Goal: Transaction & Acquisition: Obtain resource

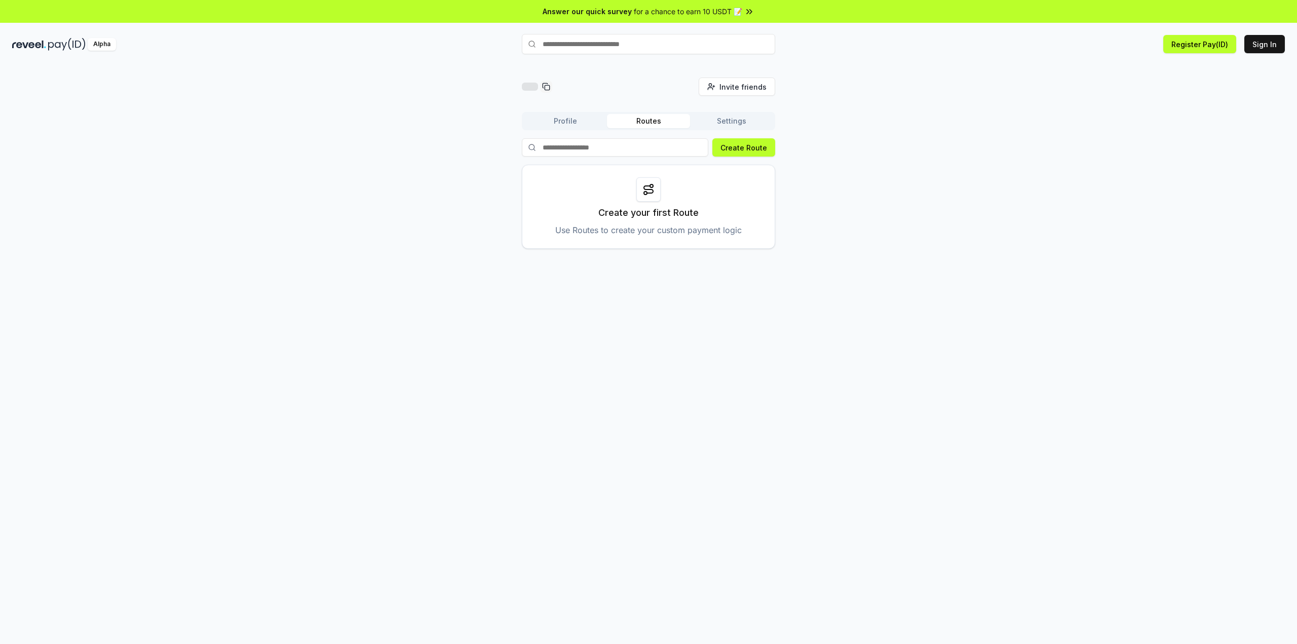
click at [599, 124] on button "Profile" at bounding box center [565, 121] width 83 height 14
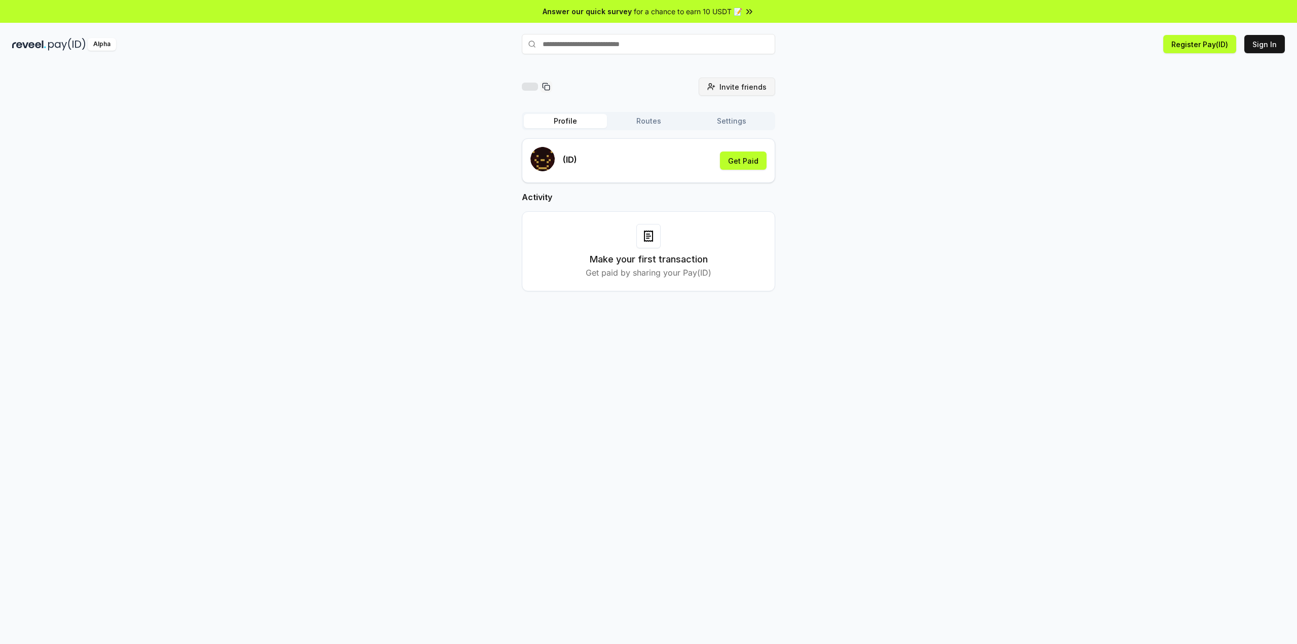
click at [731, 82] on span "Invite friends" at bounding box center [742, 87] width 47 height 11
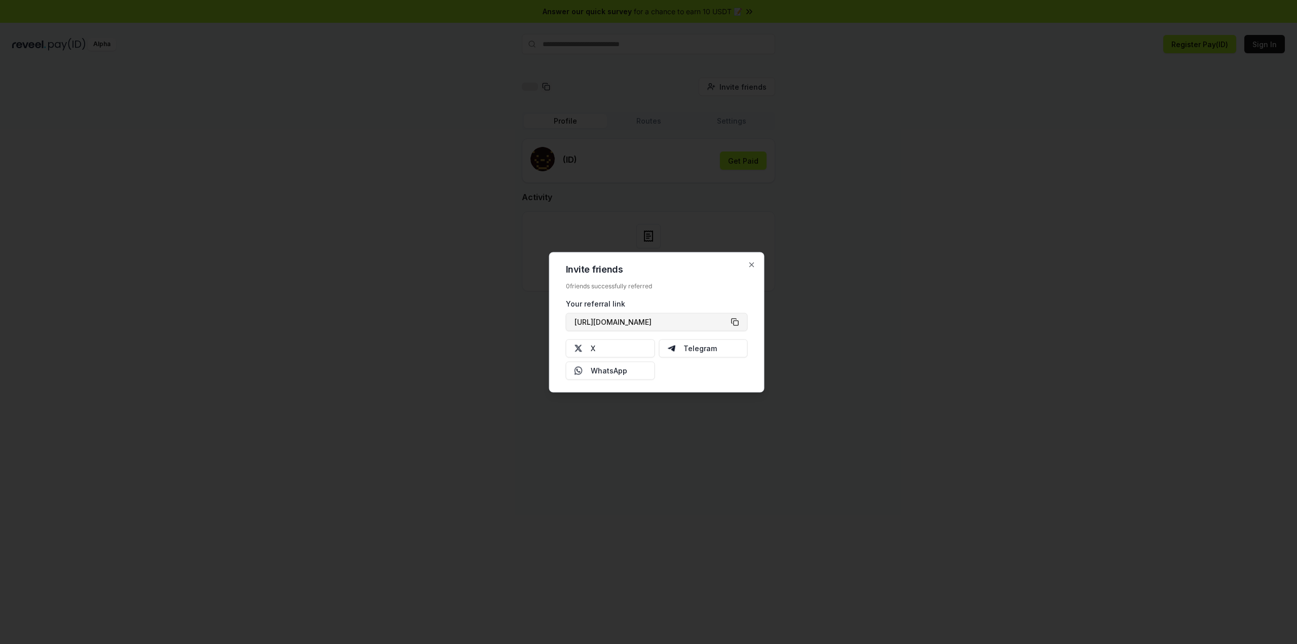
click at [689, 317] on button "https://reveel.id/refer/" at bounding box center [657, 322] width 182 height 18
click at [430, 148] on div at bounding box center [648, 322] width 1297 height 644
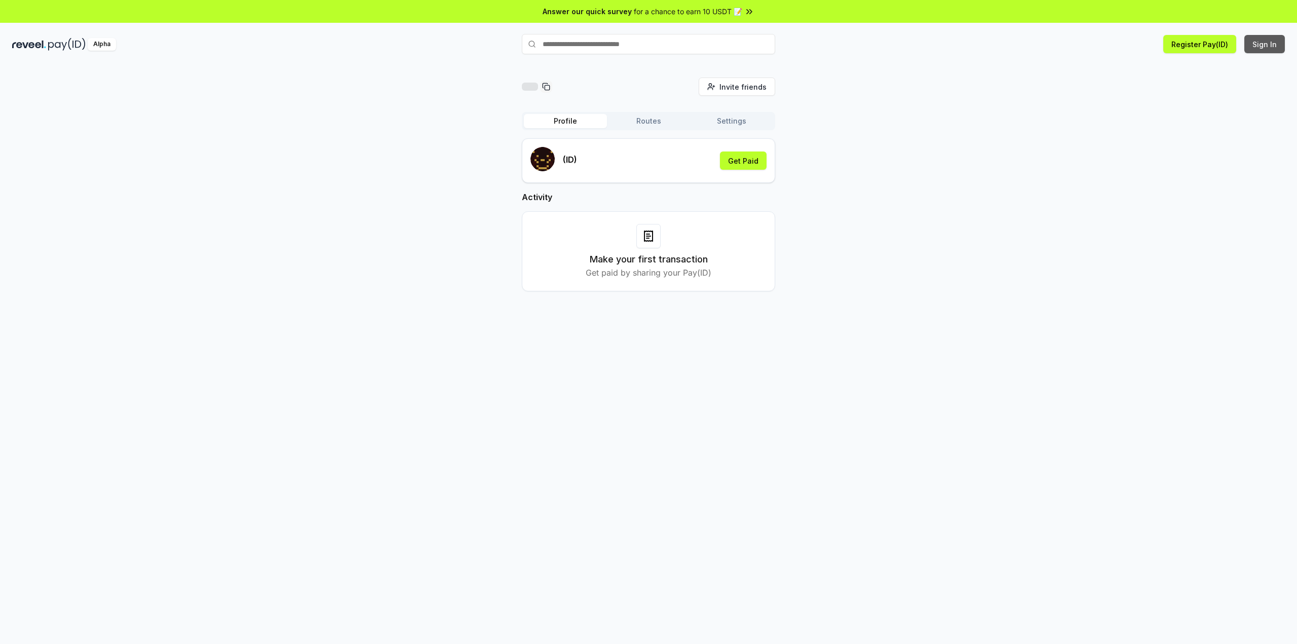
click at [1267, 38] on button "Sign In" at bounding box center [1264, 44] width 41 height 18
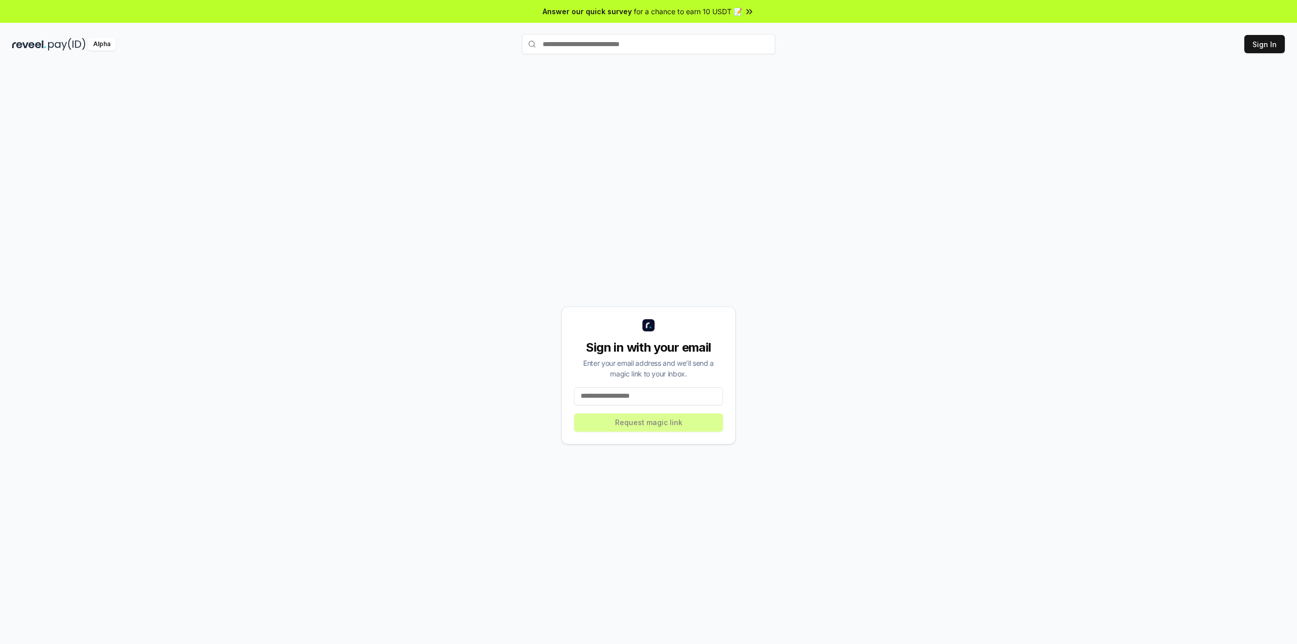
click at [639, 399] on input at bounding box center [648, 396] width 149 height 18
paste input "**********"
type input "**********"
click at [656, 422] on button "Request magic link" at bounding box center [648, 422] width 149 height 18
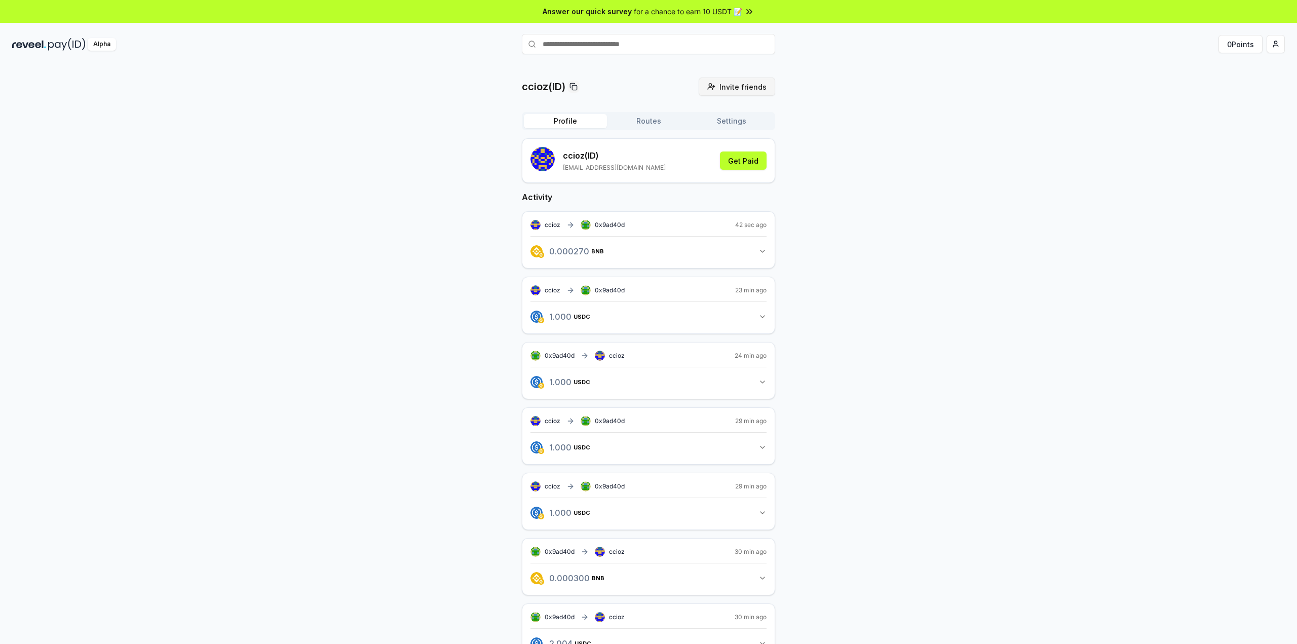
click at [742, 90] on span "Invite friends" at bounding box center [742, 87] width 47 height 11
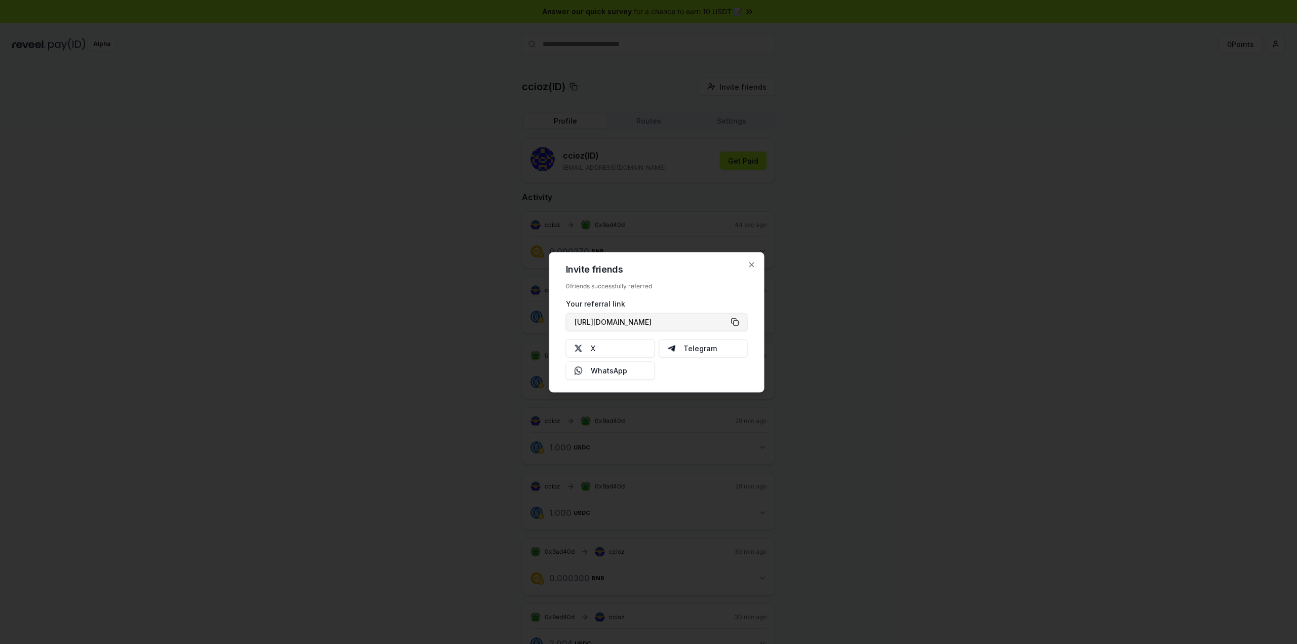
click at [736, 322] on button "https://reveel.id/refer/ccioz" at bounding box center [657, 322] width 182 height 18
click at [750, 266] on icon "button" at bounding box center [752, 264] width 4 height 4
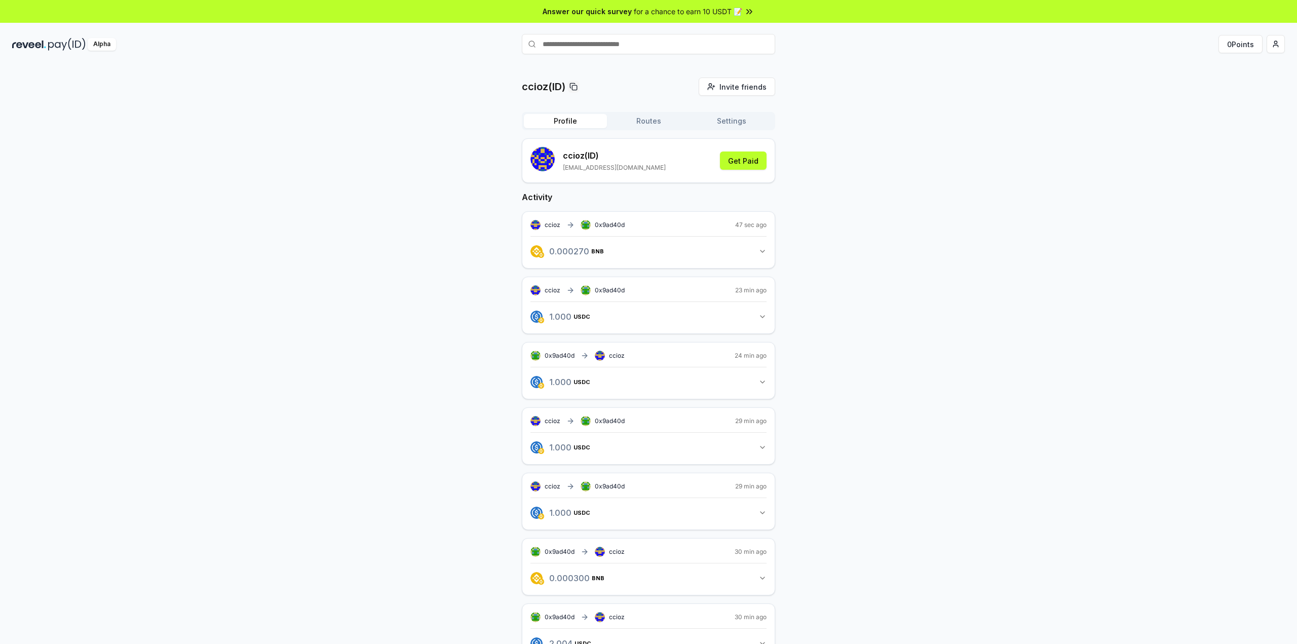
click at [727, 14] on span "for a chance to earn 10 USDT 📝" at bounding box center [688, 11] width 108 height 11
click at [681, 11] on span "for a chance to earn 10 USDT 📝" at bounding box center [688, 11] width 108 height 11
